Goal: Use online tool/utility: Utilize a website feature to perform a specific function

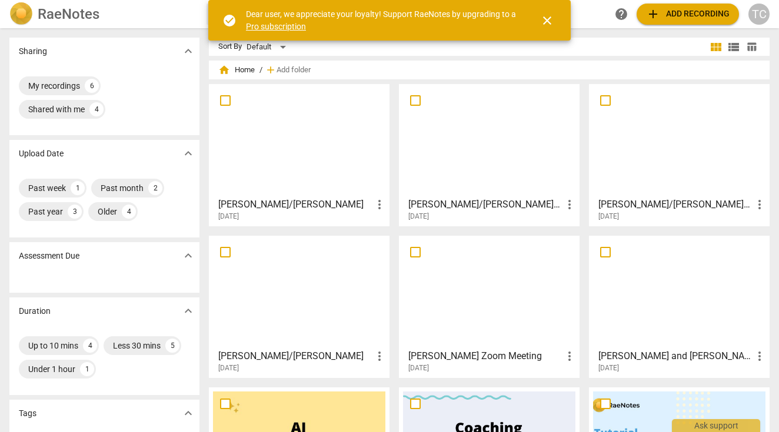
click at [549, 24] on span "close" at bounding box center [547, 21] width 14 height 14
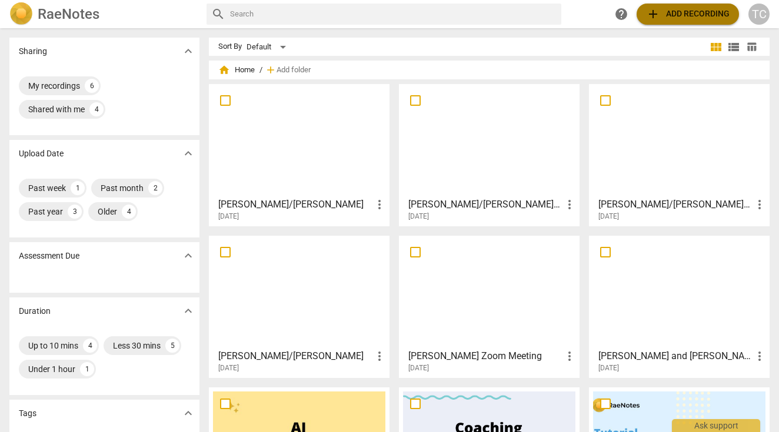
click at [696, 13] on span "add Add recording" at bounding box center [688, 14] width 84 height 14
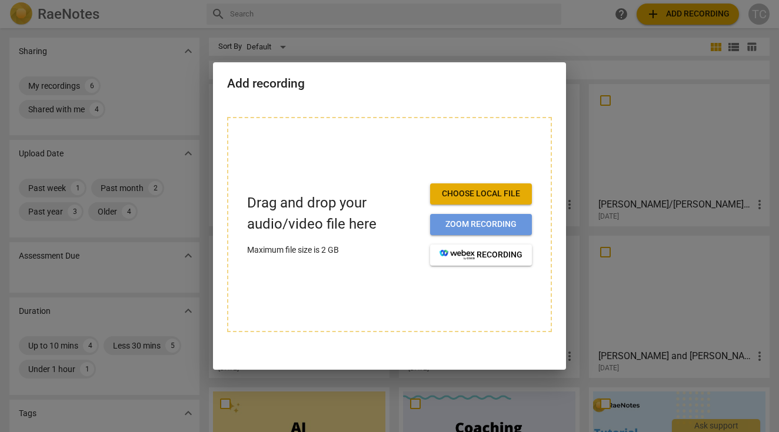
click at [475, 223] on span "Zoom recording" at bounding box center [480, 225] width 83 height 12
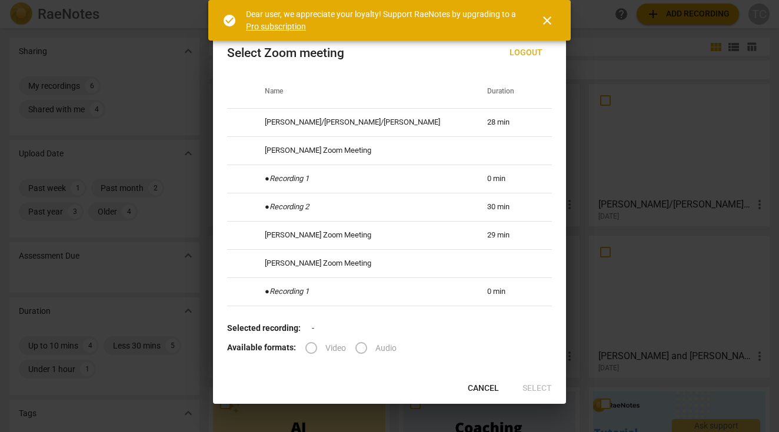
click at [543, 19] on span "close" at bounding box center [547, 21] width 14 height 14
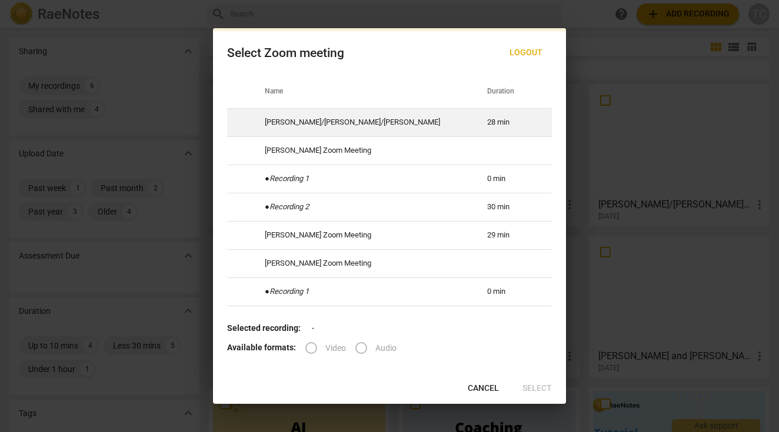
click at [363, 124] on td "[PERSON_NAME]/[PERSON_NAME]/[PERSON_NAME]" at bounding box center [362, 122] width 222 height 28
radio input "true"
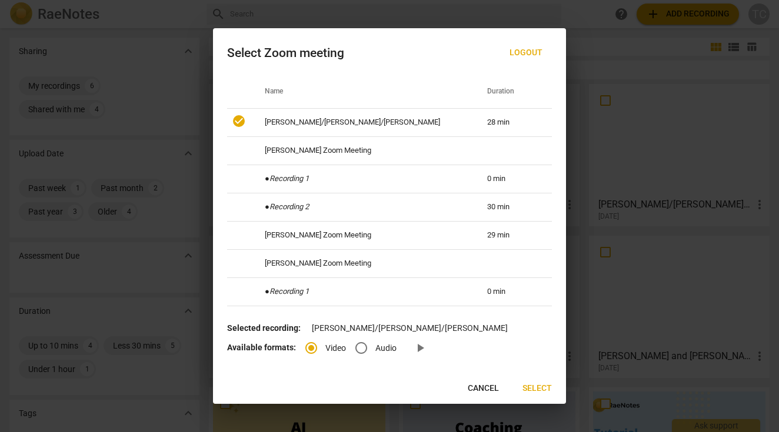
click at [547, 383] on span "Select" at bounding box center [536, 389] width 29 height 12
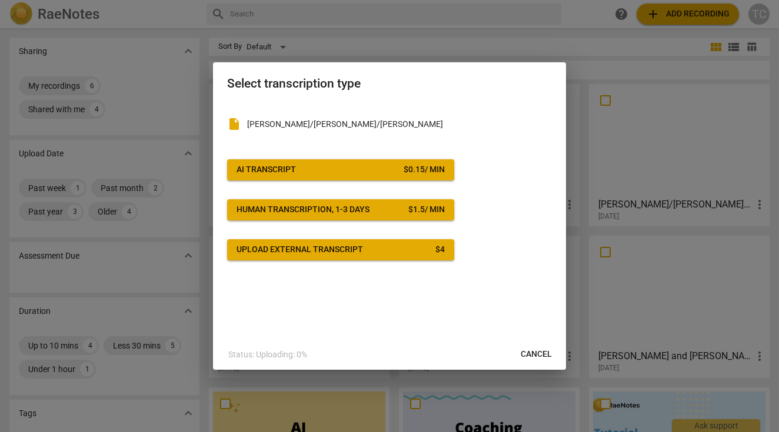
click at [354, 169] on span "AI Transcript $ 0.15 / min" at bounding box center [340, 170] width 208 height 12
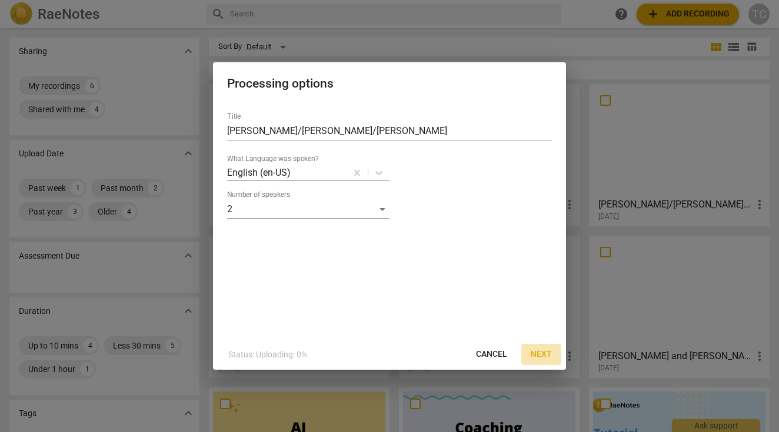
click at [540, 352] on span "Next" at bounding box center [540, 355] width 21 height 12
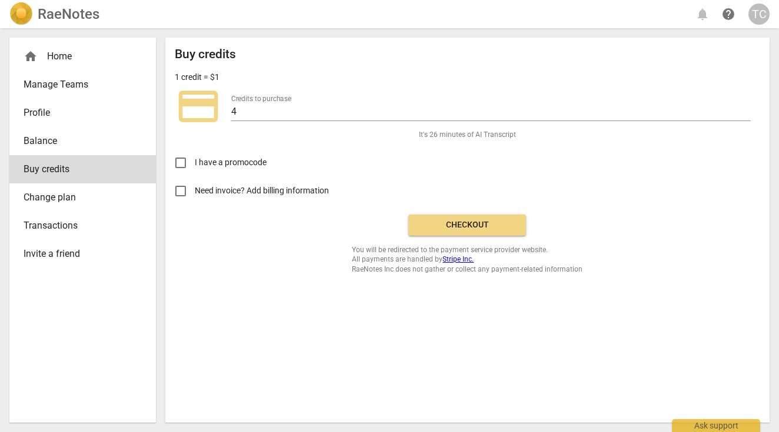
click at [464, 221] on span "Checkout" at bounding box center [467, 225] width 99 height 12
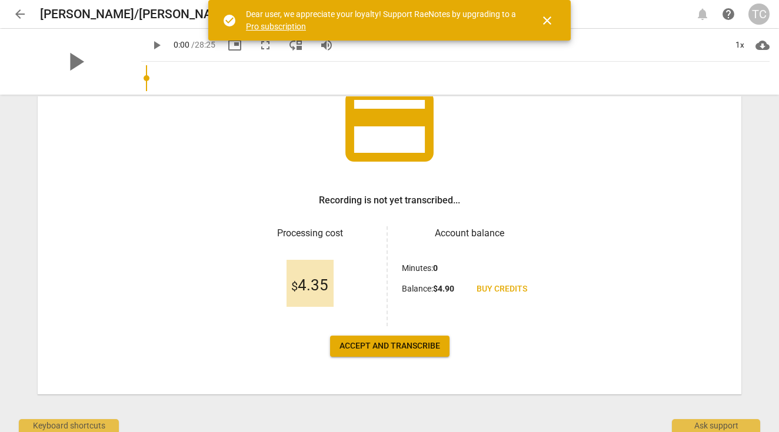
scroll to position [98, 0]
click at [397, 351] on span "Accept and transcribe" at bounding box center [389, 346] width 101 height 12
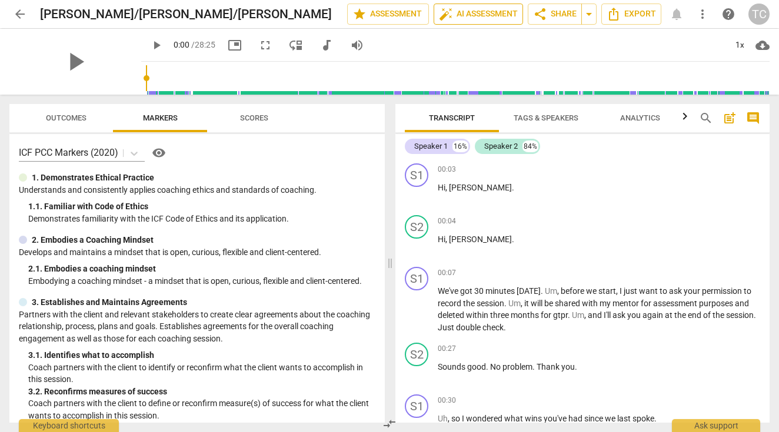
click at [479, 12] on span "auto_fix_high AI Assessment" at bounding box center [478, 14] width 79 height 14
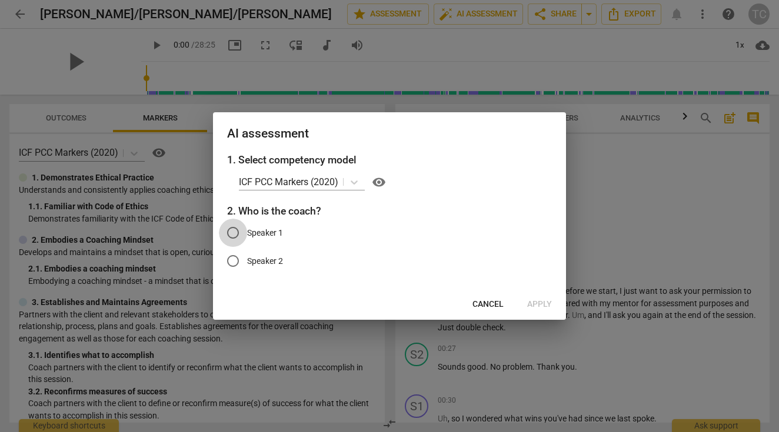
click at [232, 233] on input "Speaker 1" at bounding box center [233, 233] width 28 height 28
radio input "true"
click at [536, 305] on span "Apply" at bounding box center [539, 305] width 25 height 12
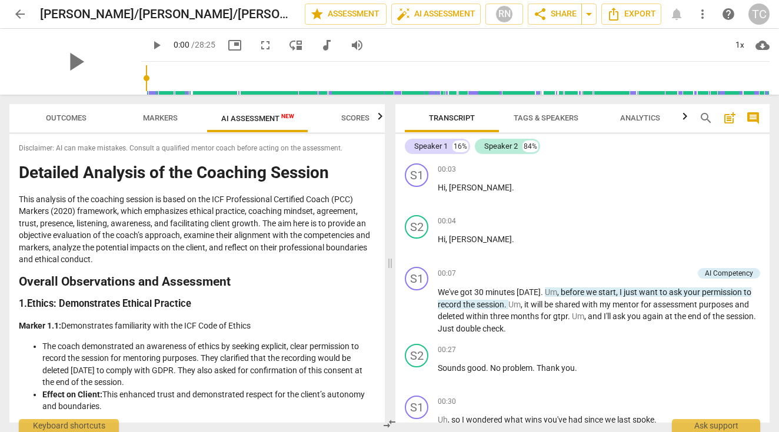
click at [353, 115] on span "Scores" at bounding box center [355, 117] width 28 height 9
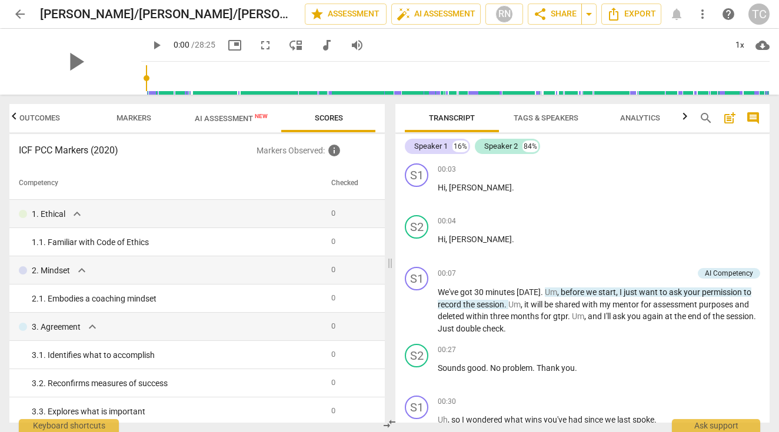
scroll to position [0, 0]
click at [230, 119] on span "AI Assessment New" at bounding box center [231, 118] width 73 height 9
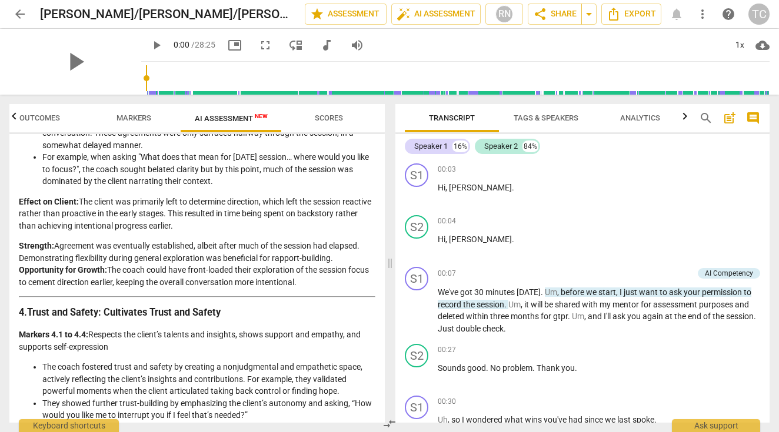
scroll to position [595, 0]
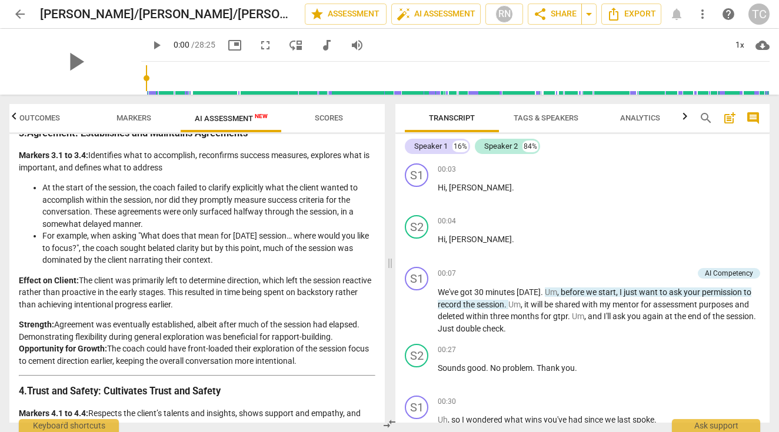
click at [128, 120] on span "Markers" at bounding box center [133, 117] width 35 height 9
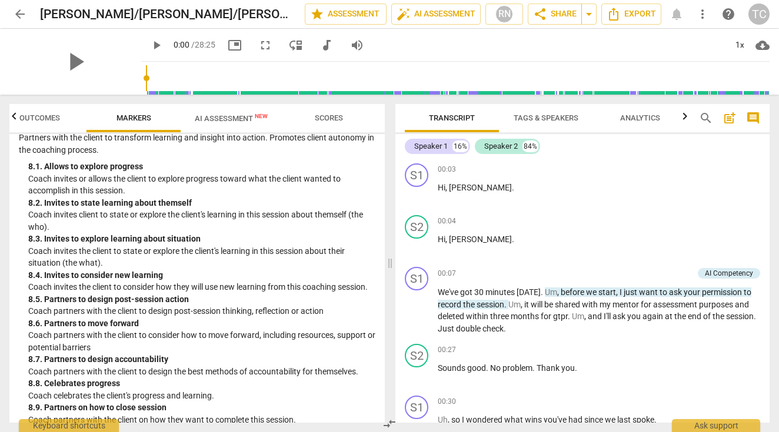
scroll to position [0, 0]
click at [49, 115] on span "Outcomes" at bounding box center [39, 117] width 41 height 9
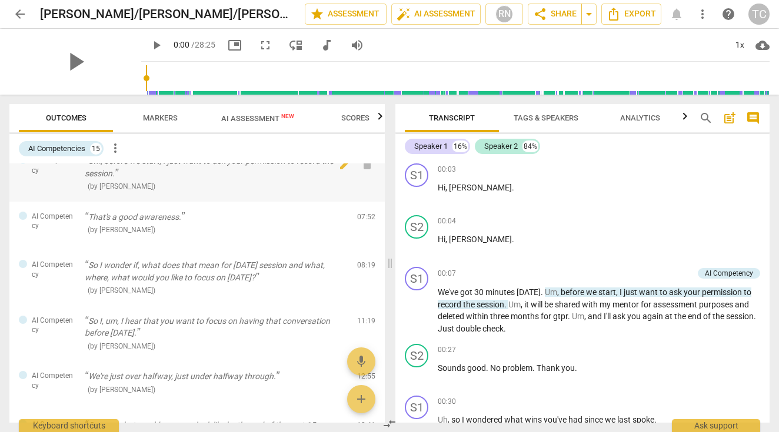
scroll to position [24, 0]
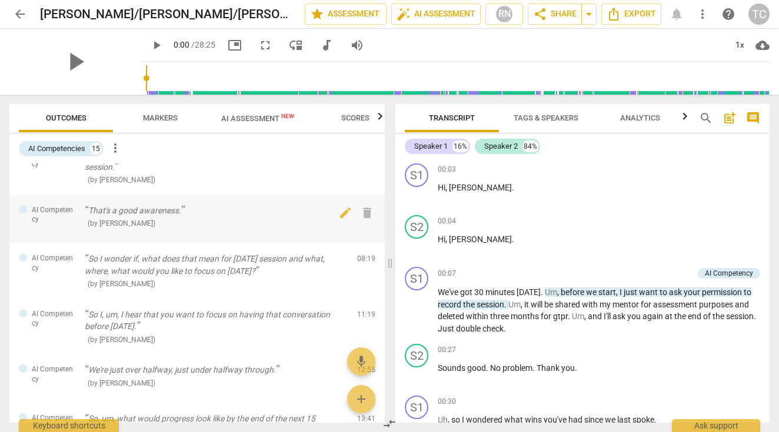
click at [102, 209] on p "That's a good awareness." at bounding box center [216, 211] width 263 height 12
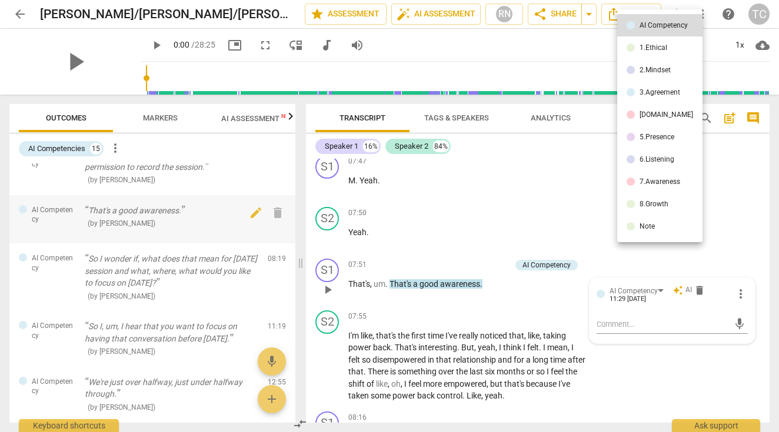
scroll to position [2038, 0]
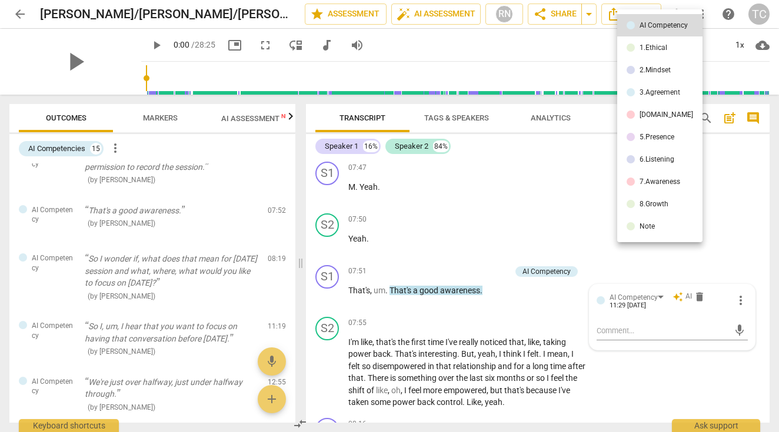
click at [61, 376] on div at bounding box center [389, 216] width 779 height 432
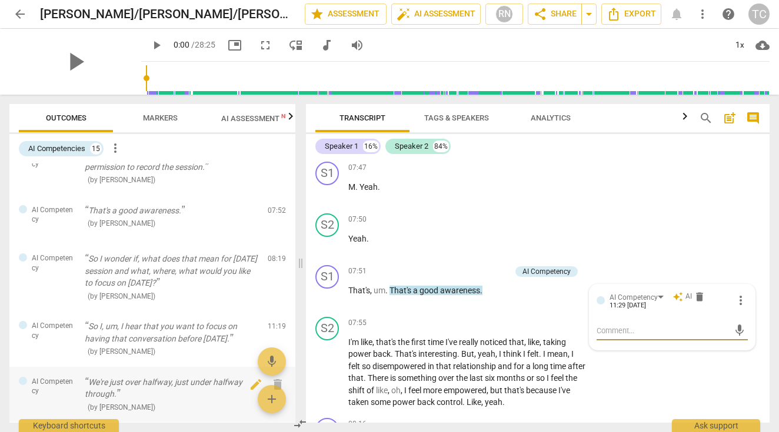
click at [103, 383] on p "We're just over halfway, just under halfway through." at bounding box center [171, 388] width 173 height 24
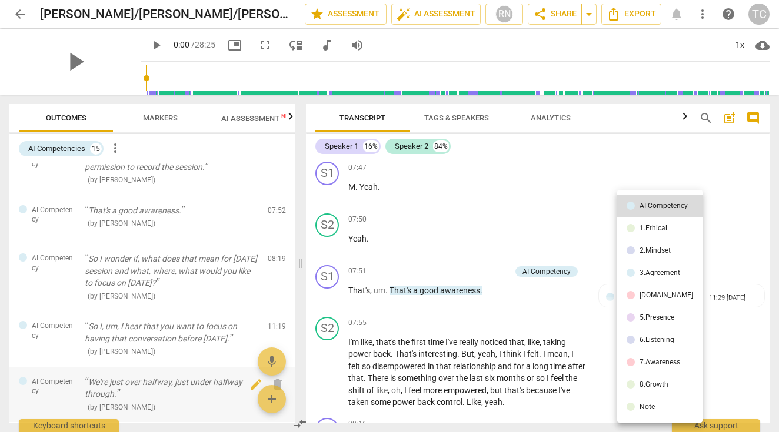
scroll to position [3436, 0]
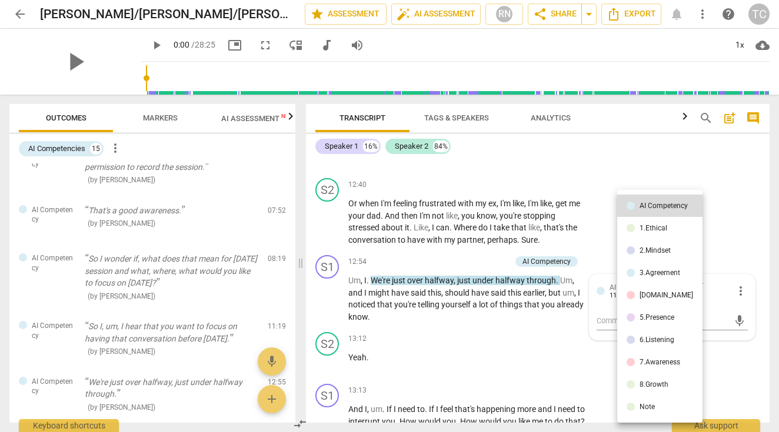
click at [203, 162] on div at bounding box center [389, 216] width 779 height 432
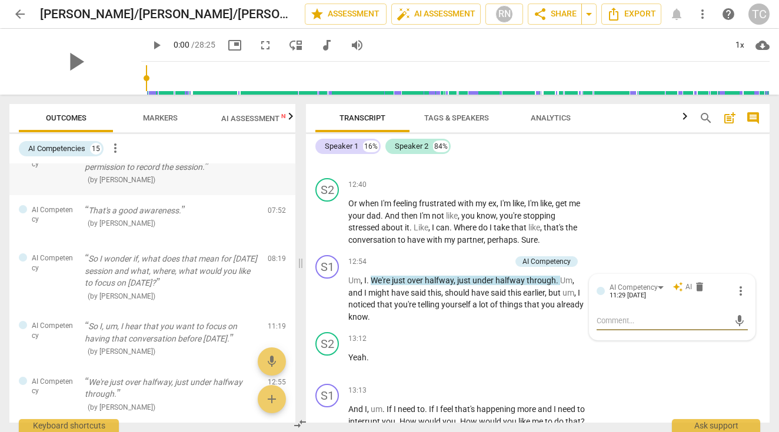
click at [129, 179] on span "( by RaeNotes )" at bounding box center [122, 180] width 68 height 8
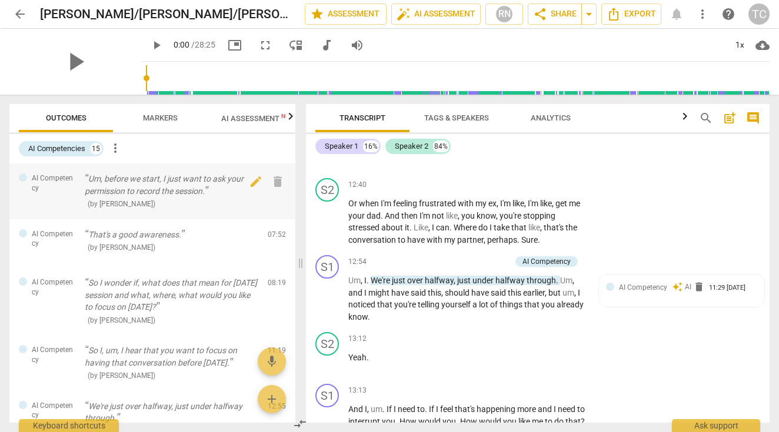
scroll to position [0, 0]
click at [129, 179] on p "Um, before we start, I just want to ask your permission to record the session." at bounding box center [171, 185] width 173 height 24
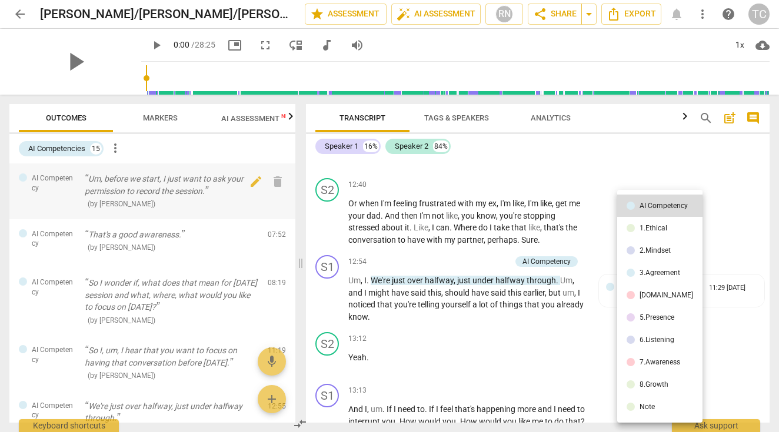
scroll to position [41, 0]
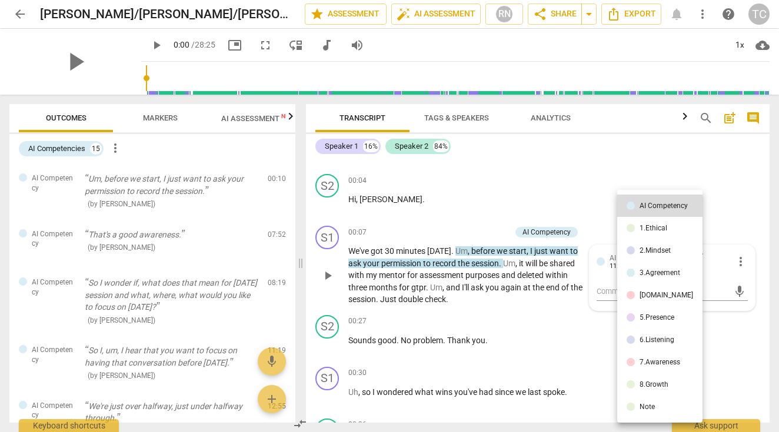
click at [349, 154] on div at bounding box center [389, 216] width 779 height 432
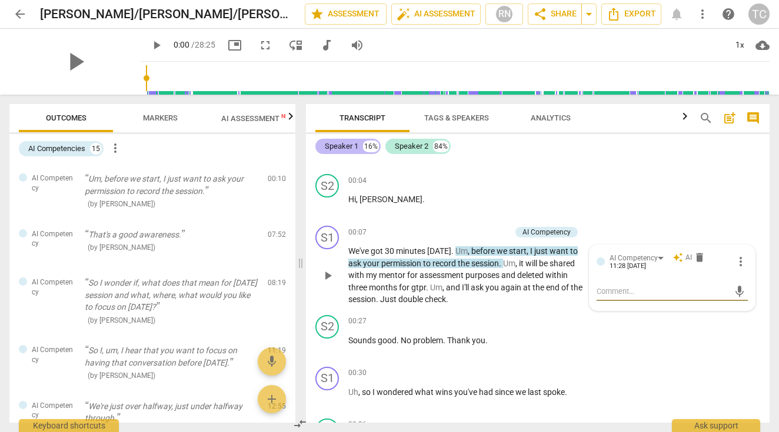
click at [350, 140] on div "Speaker 1 16%" at bounding box center [347, 146] width 65 height 15
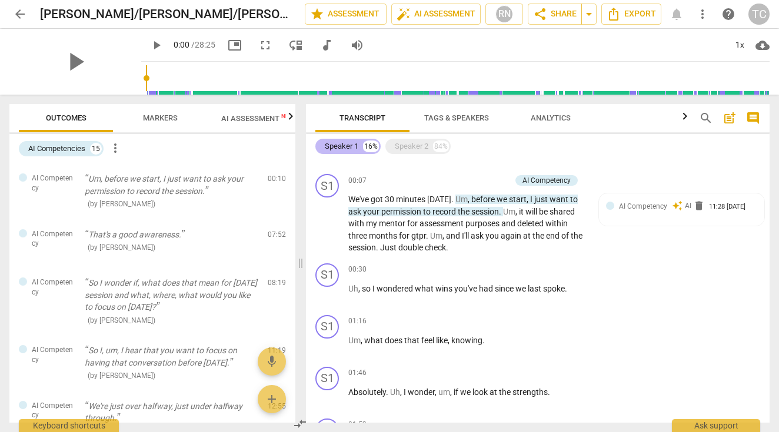
click at [347, 148] on div "Speaker 1" at bounding box center [342, 147] width 34 height 12
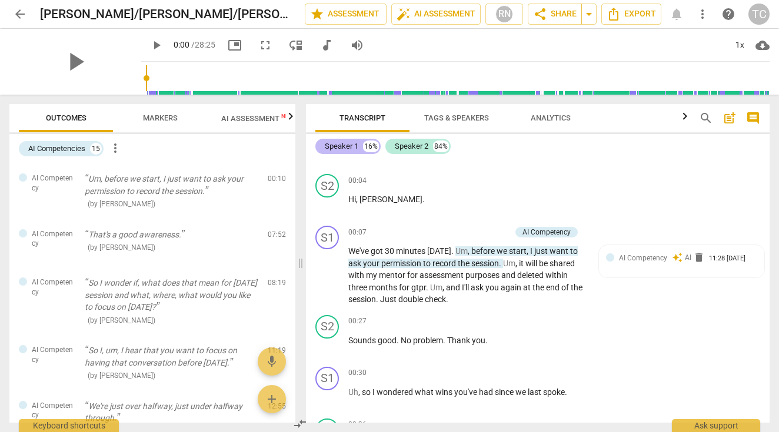
click at [347, 148] on div "Speaker 1" at bounding box center [342, 147] width 34 height 12
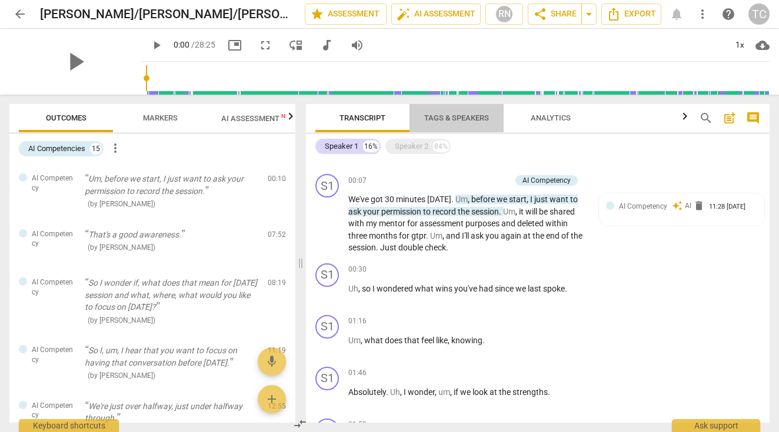
click at [461, 116] on span "Tags & Speakers" at bounding box center [456, 117] width 65 height 9
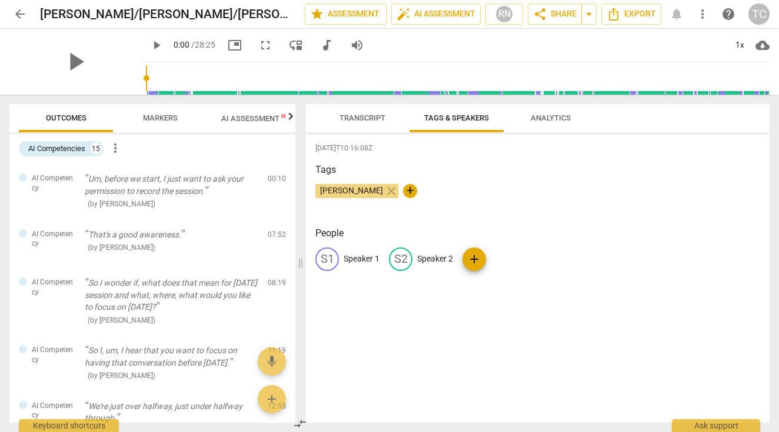
click at [356, 257] on p "Speaker 1" at bounding box center [361, 259] width 36 height 12
type input "Tara"
click at [506, 252] on div "edit Speaker 2" at bounding box center [497, 260] width 64 height 24
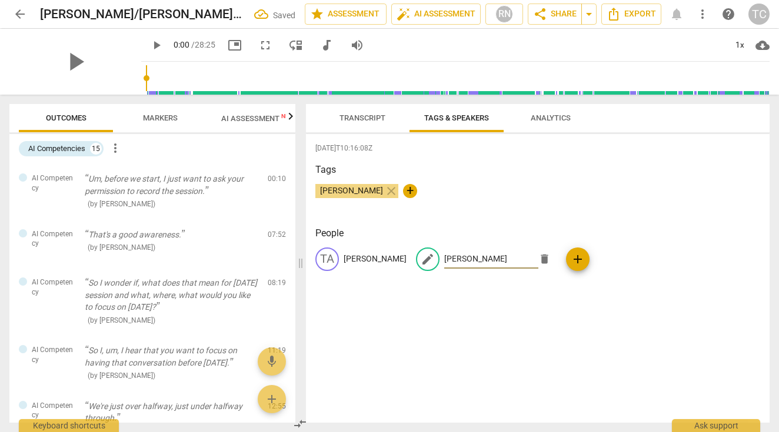
type input "Allison"
click at [636, 359] on div "2025-08-29T10:16:08Z Tags Tara Corry close + People TA Tara edit Allison delete…" at bounding box center [537, 278] width 463 height 289
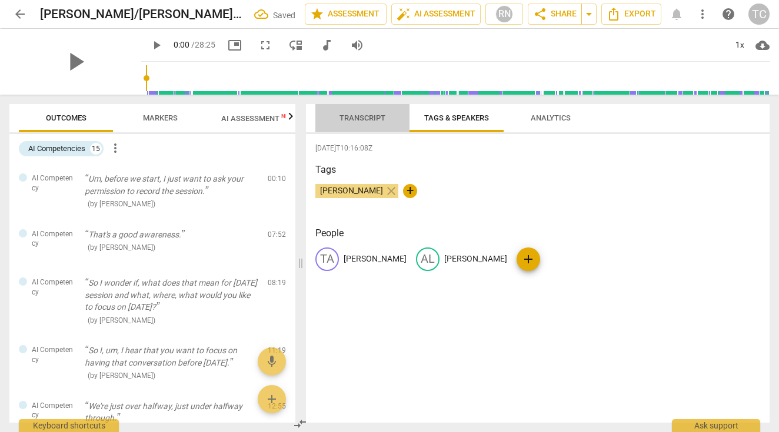
click at [356, 121] on span "Transcript" at bounding box center [362, 117] width 46 height 9
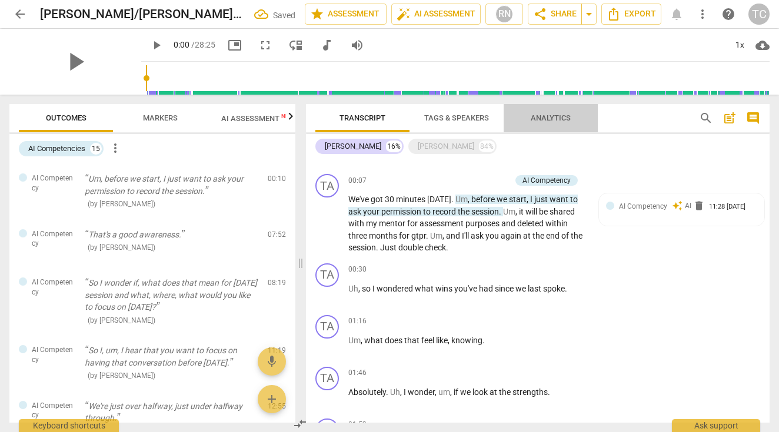
click at [559, 115] on span "Analytics" at bounding box center [550, 117] width 40 height 9
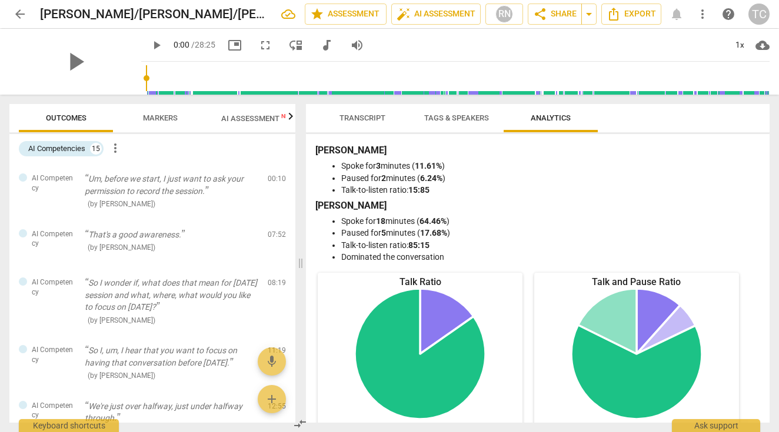
scroll to position [0, 0]
click at [354, 111] on span "Transcript" at bounding box center [362, 119] width 74 height 16
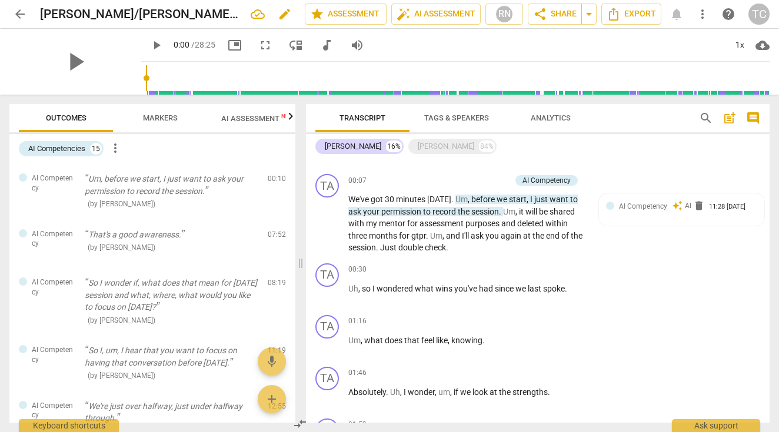
click at [98, 15] on h2 "[PERSON_NAME]/[PERSON_NAME]/[PERSON_NAME]" at bounding box center [140, 14] width 201 height 15
click at [98, 13] on h2 "[PERSON_NAME]/[PERSON_NAME]/[PERSON_NAME]" at bounding box center [140, 14] width 201 height 15
click at [274, 6] on button "edit" at bounding box center [284, 14] width 21 height 21
click at [99, 14] on input "[PERSON_NAME]/[PERSON_NAME]/[PERSON_NAME]" at bounding box center [146, 14] width 213 height 22
type input "Tara/Allison"
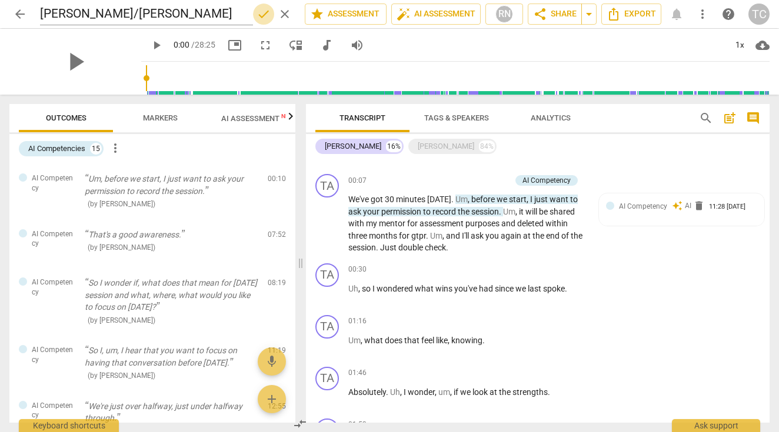
click at [260, 11] on span "done" at bounding box center [263, 14] width 14 height 14
click at [336, 14] on span "star Assessment" at bounding box center [345, 14] width 71 height 14
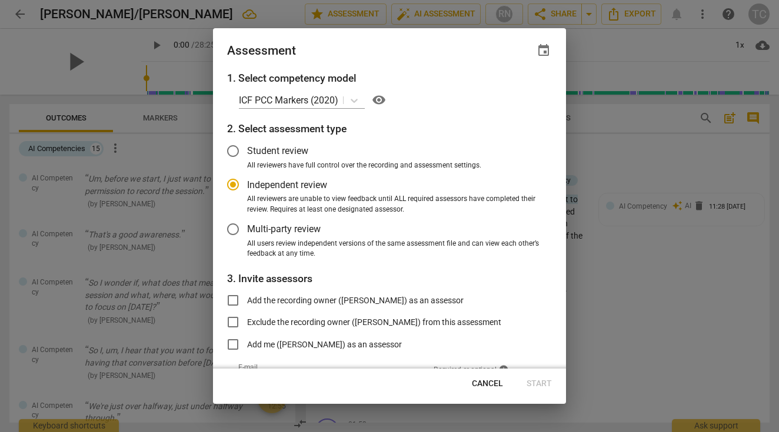
click at [481, 383] on span "Cancel" at bounding box center [487, 384] width 31 height 12
radio input "false"
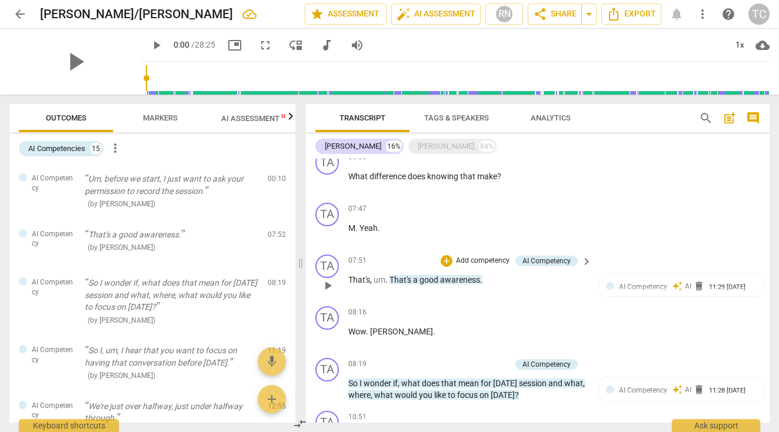
scroll to position [363, 0]
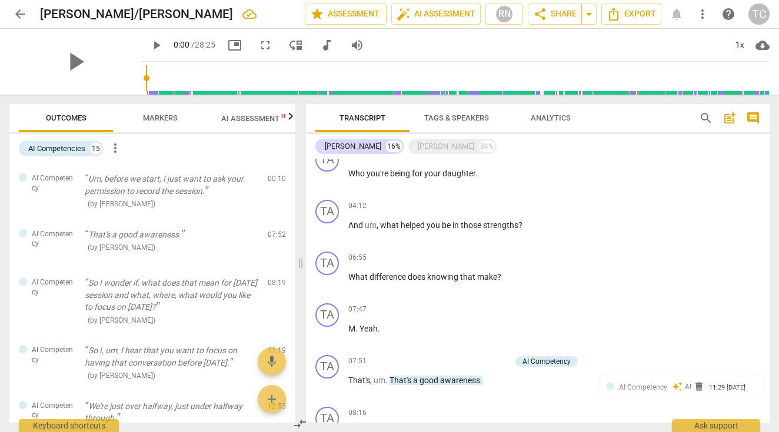
click at [388, 154] on div "Tara 16% Allison 84%" at bounding box center [537, 146] width 445 height 20
click at [418, 151] on div "Allison" at bounding box center [446, 147] width 56 height 12
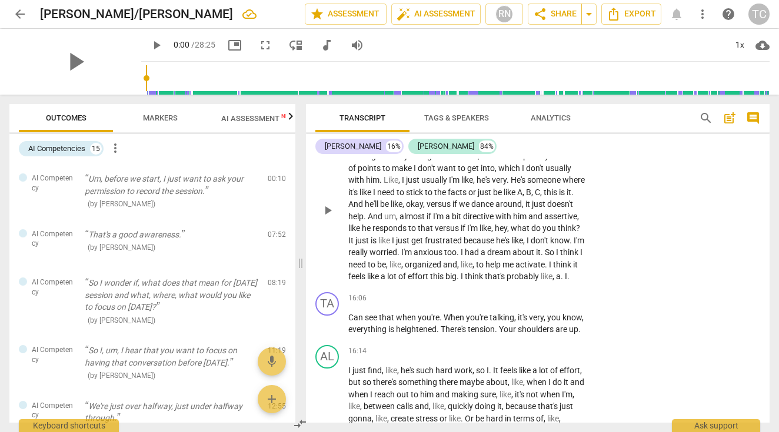
scroll to position [4307, 0]
click at [509, 294] on div "+" at bounding box center [513, 300] width 12 height 12
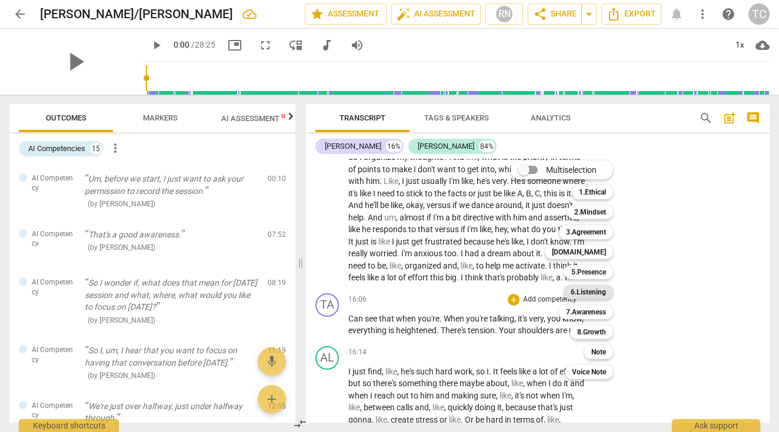
click at [579, 292] on b "6.Listening" at bounding box center [587, 292] width 35 height 14
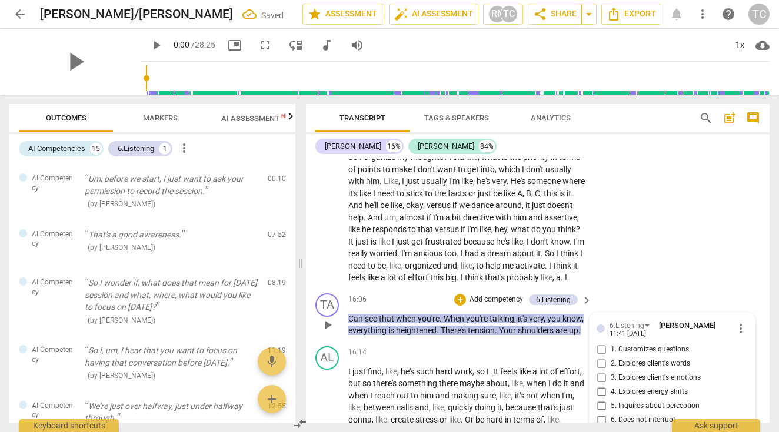
scroll to position [292, 0]
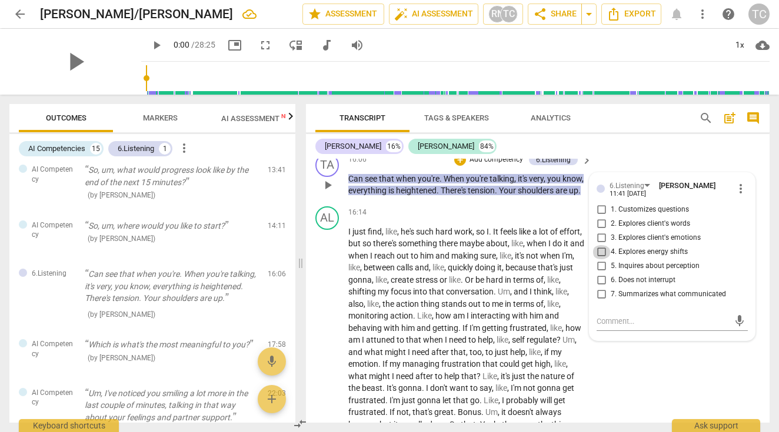
click at [602, 245] on input "4. Explores energy shifts" at bounding box center [601, 252] width 19 height 14
checkbox input "true"
click at [683, 355] on div "AL play_arrow pause 16:14 + Add competency keyboard_arrow_right I just find , l…" at bounding box center [537, 355] width 463 height 306
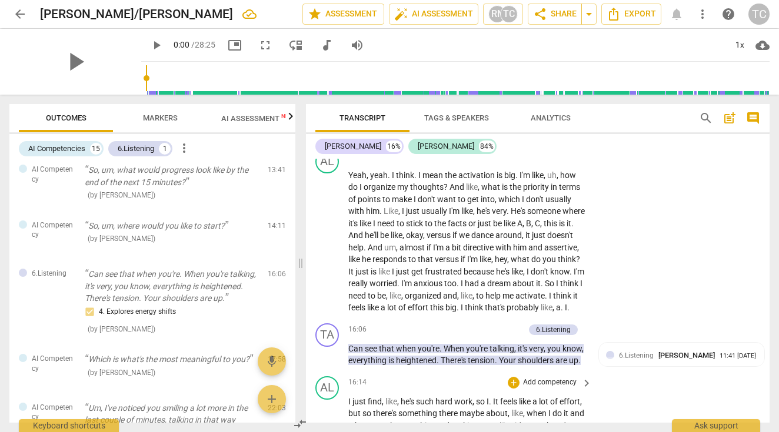
scroll to position [4304, 0]
